Goal: Register for event/course

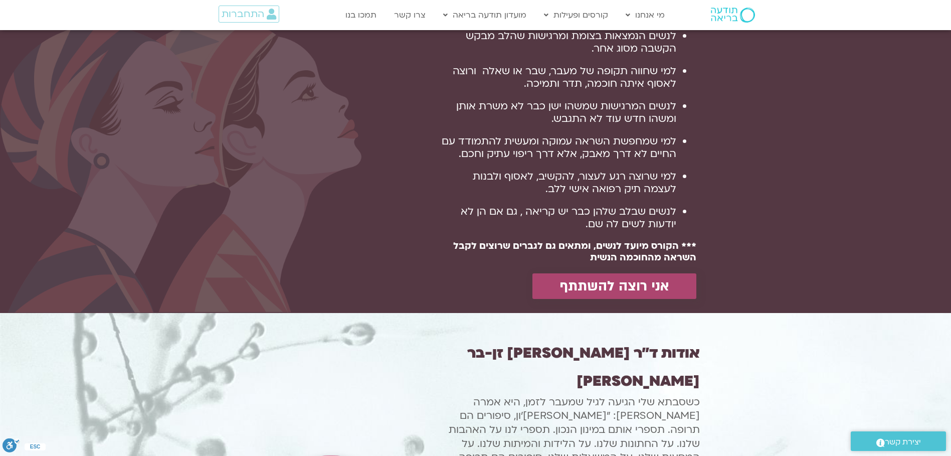
scroll to position [819, 0]
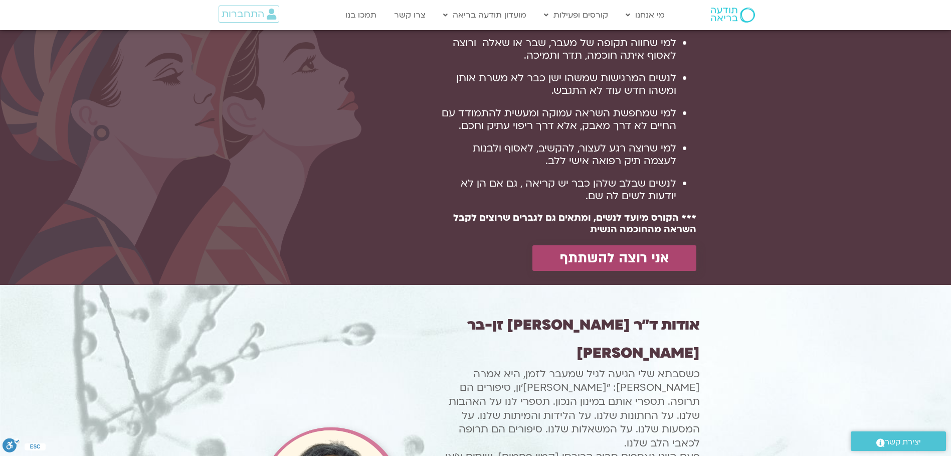
click at [604, 266] on span "אני רוצה להשתתף" at bounding box center [614, 258] width 109 height 16
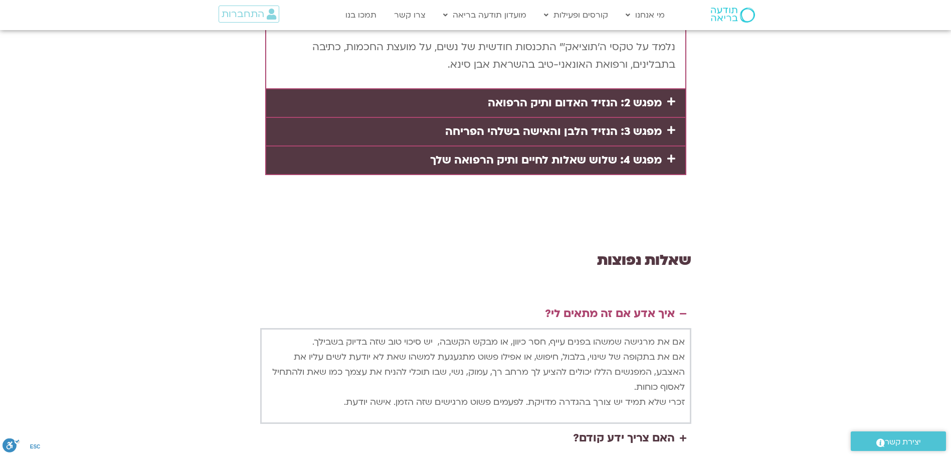
scroll to position [2315, 0]
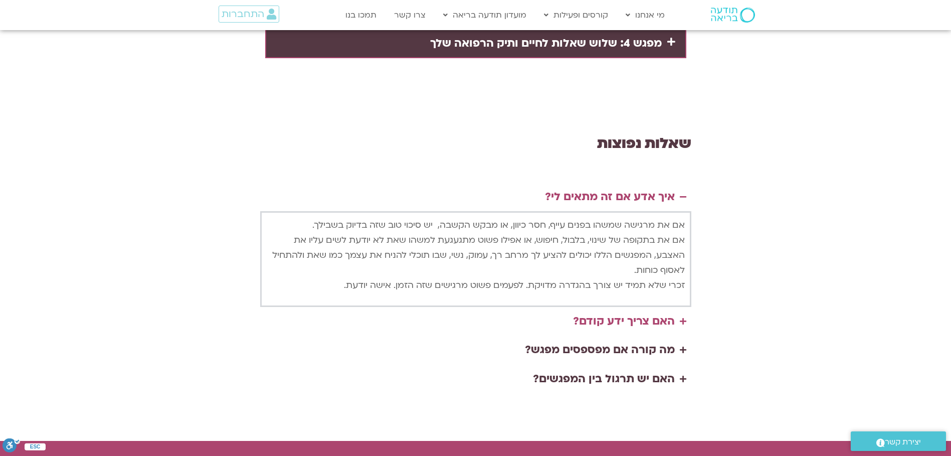
click at [655, 312] on div "האם צריך ידע קודם?" at bounding box center [624, 321] width 102 height 19
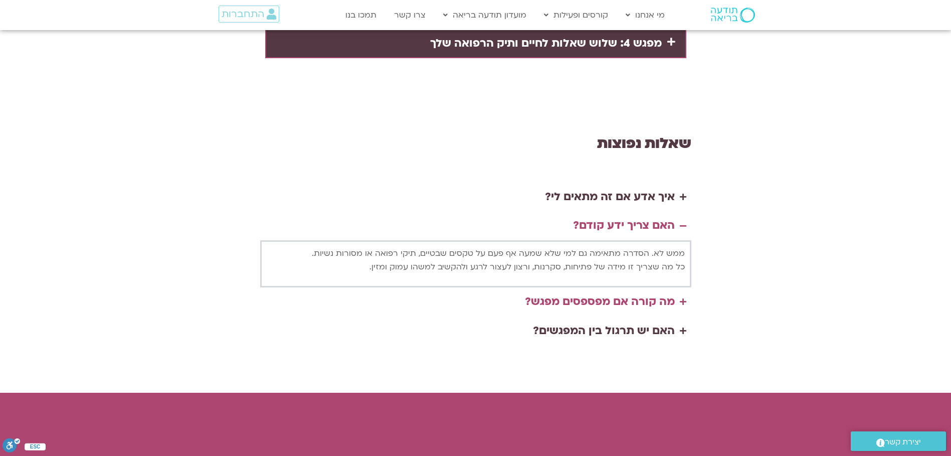
click at [671, 292] on div "מה קורה אם מפספסים מפגש?" at bounding box center [600, 301] width 150 height 19
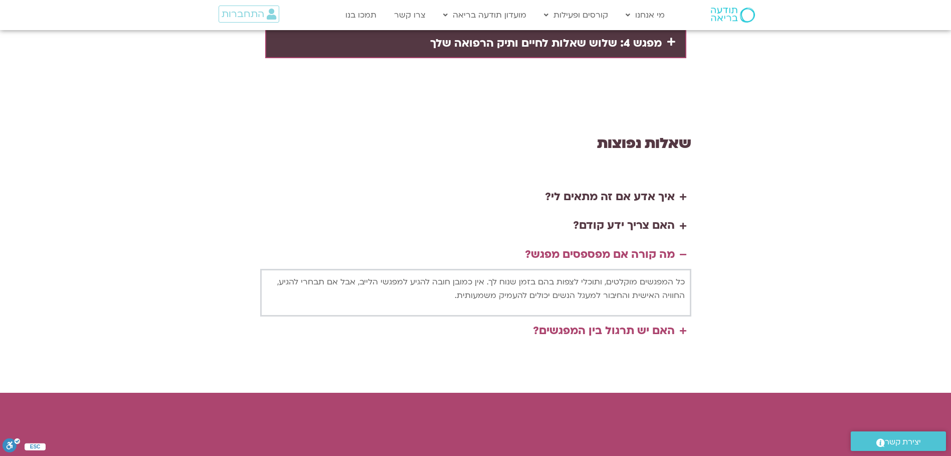
click at [646, 321] on div "האם יש תרגול בין המפגשים?" at bounding box center [604, 330] width 142 height 19
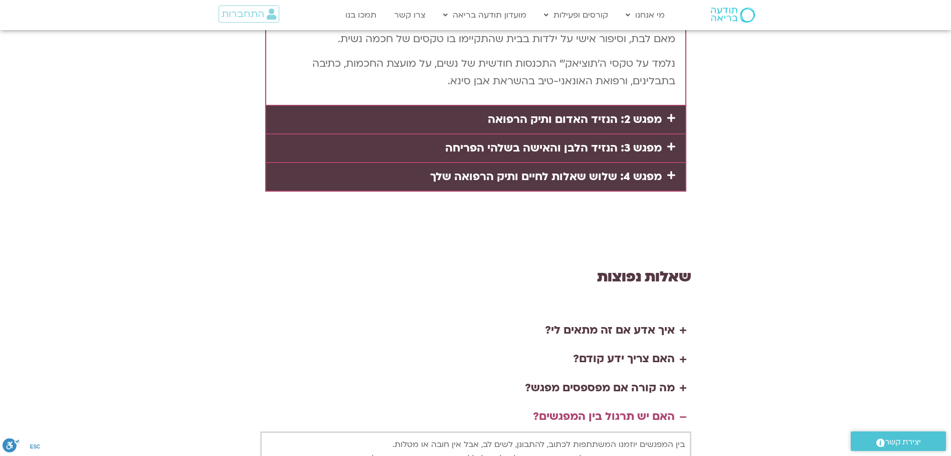
scroll to position [2198, 0]
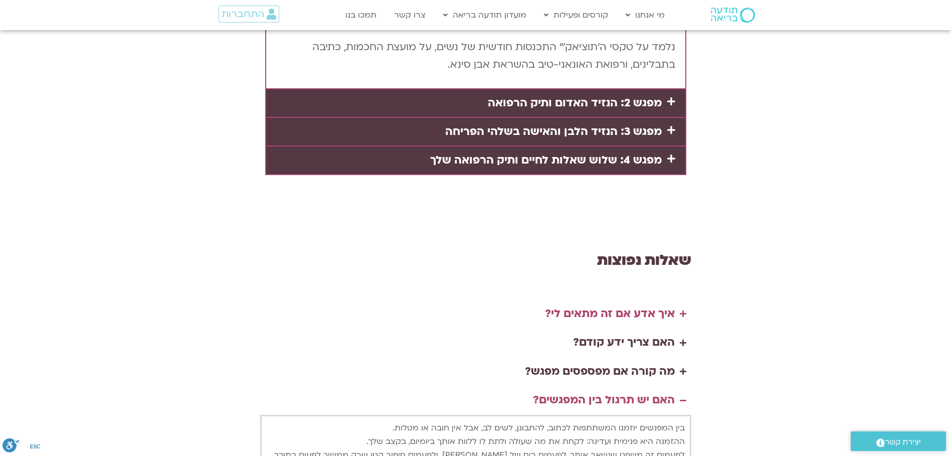
click at [649, 304] on div "איך אדע אם זה מתאים לי?" at bounding box center [610, 313] width 130 height 19
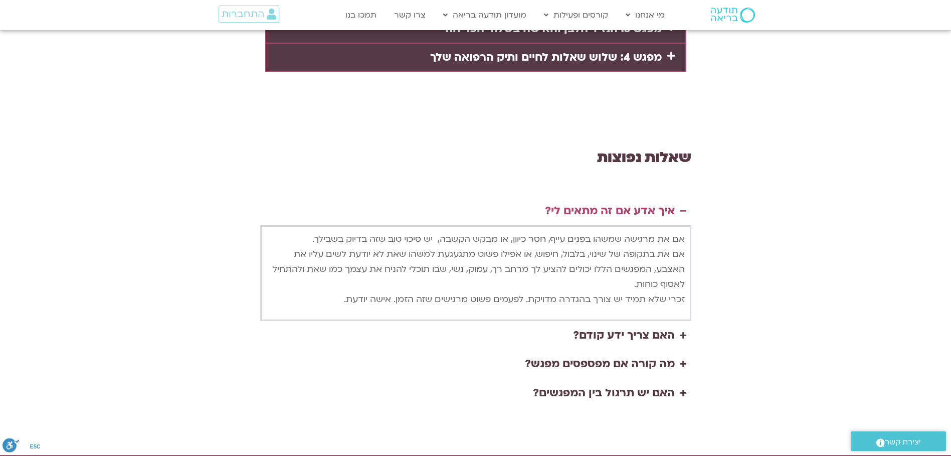
scroll to position [2315, 0]
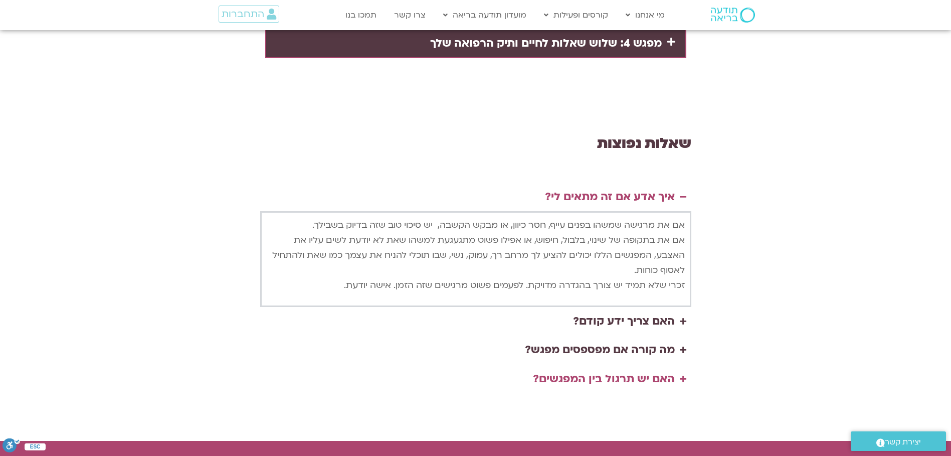
click at [616, 370] on div "האם יש תרגול בין המפגשים?" at bounding box center [604, 379] width 142 height 19
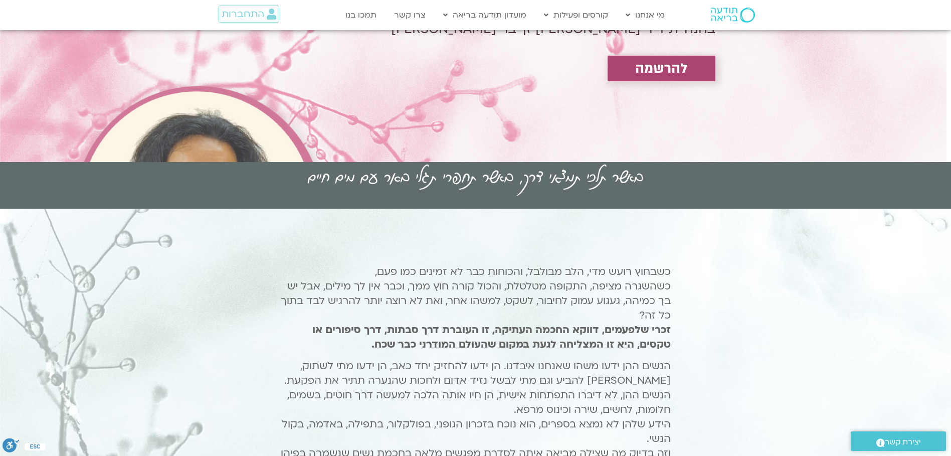
scroll to position [234, 0]
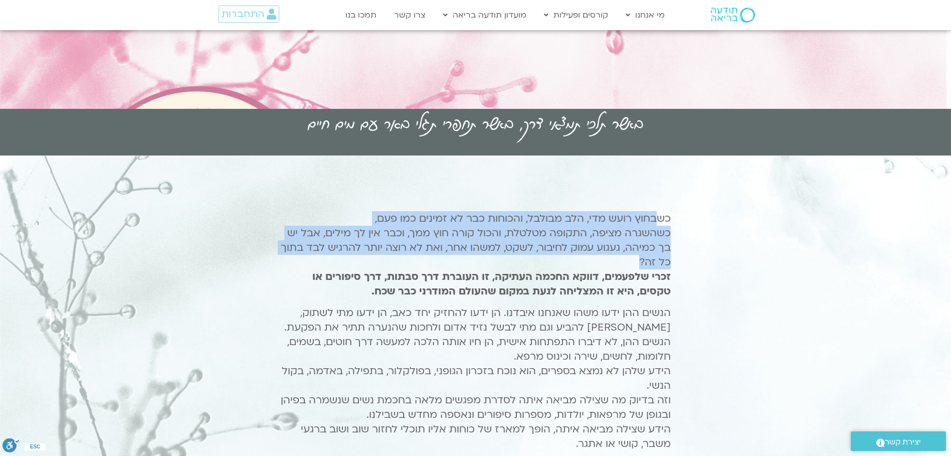
drag, startPoint x: 656, startPoint y: 217, endPoint x: 588, endPoint y: 257, distance: 79.1
click at [588, 257] on p "כשבחוץ רועש מדי, הלב מבולבל, והכוחות כבר לא זמינים כמו פעם, כשהשגרה מציפה, התקו…" at bounding box center [476, 254] width 390 height 87
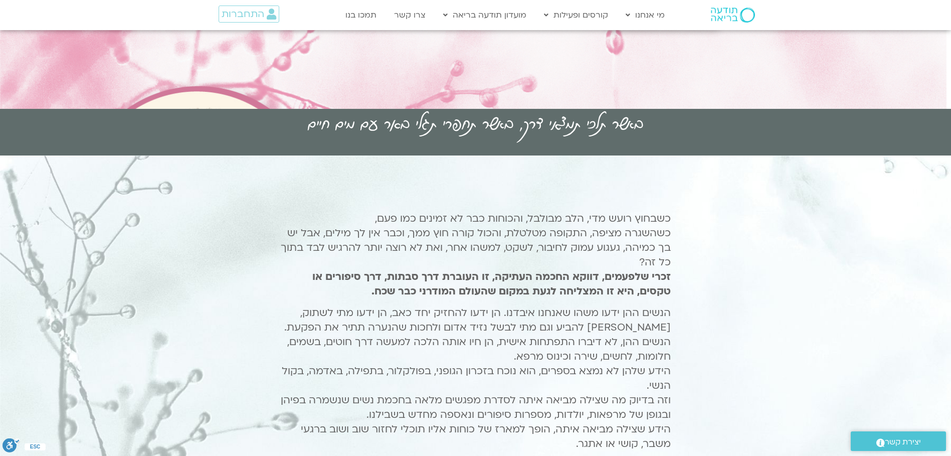
click at [682, 217] on div "כשבחוץ רועש מדי, הלב מבולבל, והכוחות כבר לא זמינים כמו פעם, כשהשגרה מציפה, התקו…" at bounding box center [475, 335] width 431 height 288
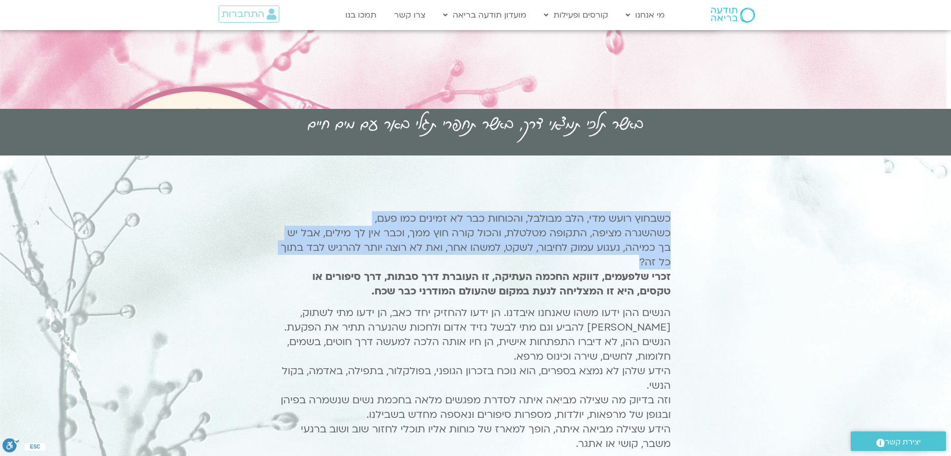
drag, startPoint x: 675, startPoint y: 205, endPoint x: 459, endPoint y: 264, distance: 224.0
click at [459, 264] on div "כשבחוץ רועש מדי, הלב מבולבל, והכוחות כבר לא זמינים כמו פעם, כשהשגרה מציפה, התקו…" at bounding box center [475, 335] width 431 height 288
copy p "כשבחוץ רועש מדי, הלב מבולבל, והכוחות כבר לא זמינים כמו פעם, כשהשגרה מציפה, התקו…"
